Goal: Information Seeking & Learning: Find specific fact

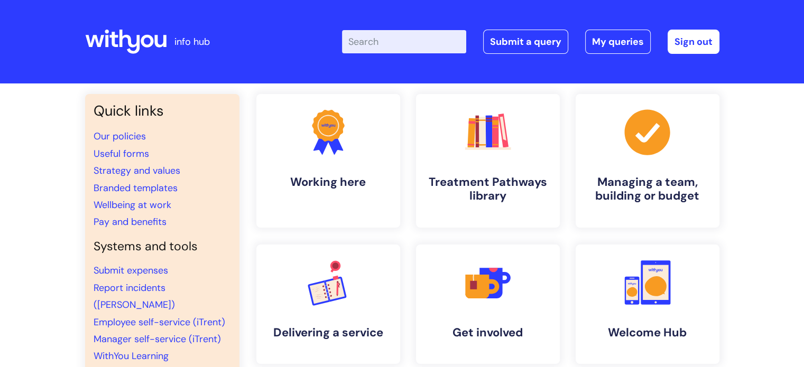
click at [403, 40] on input "Enter your search term here..." at bounding box center [404, 41] width 124 height 23
type input "sick pay"
click button "Search" at bounding box center [0, 0] width 0 height 0
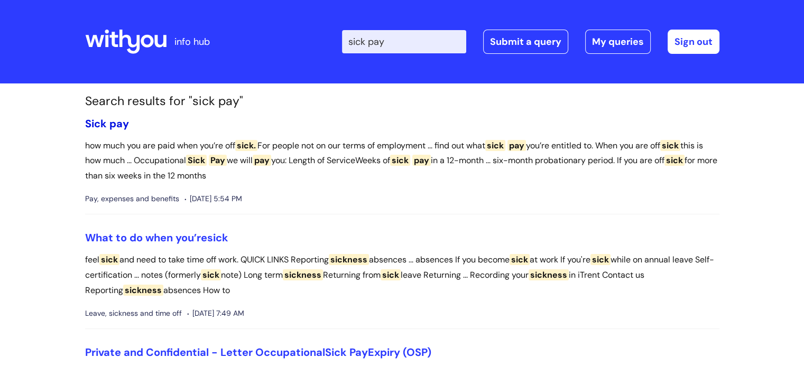
click at [107, 126] on link "Sick pay" at bounding box center [107, 124] width 44 height 14
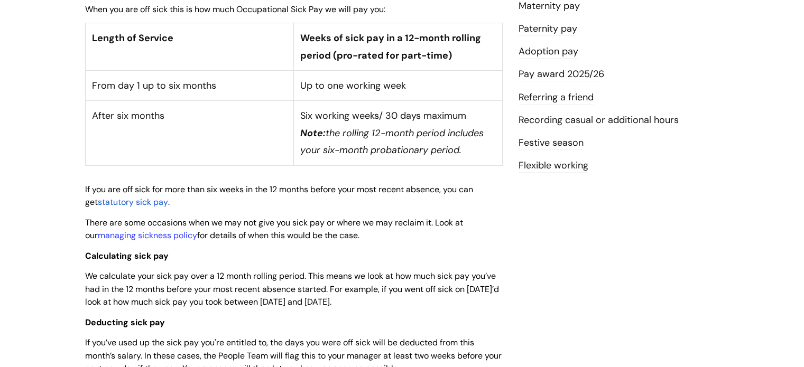
scroll to position [318, 0]
